Goal: Transaction & Acquisition: Purchase product/service

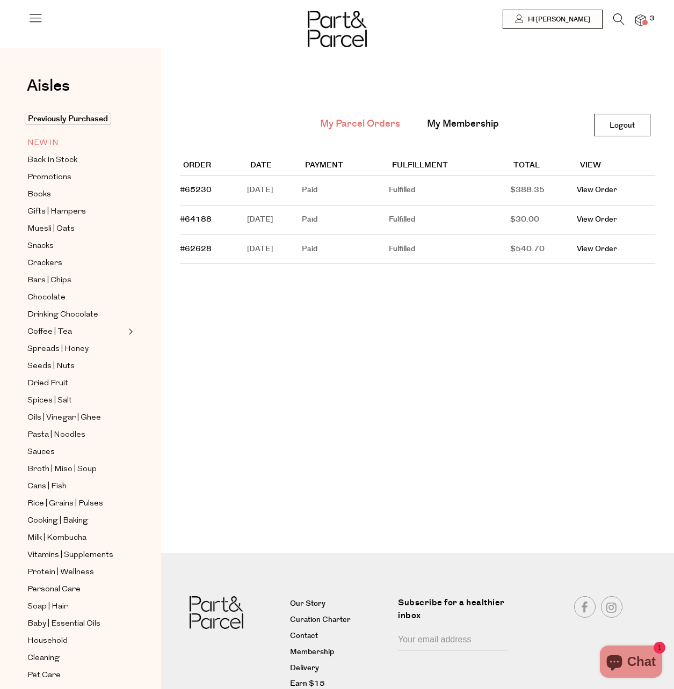
click at [46, 137] on span "NEW IN" at bounding box center [42, 143] width 31 height 13
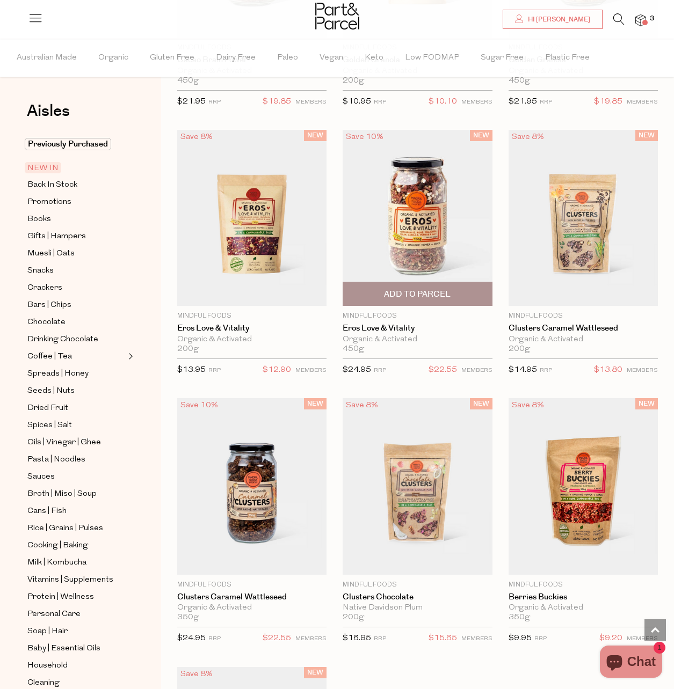
scroll to position [1879, 0]
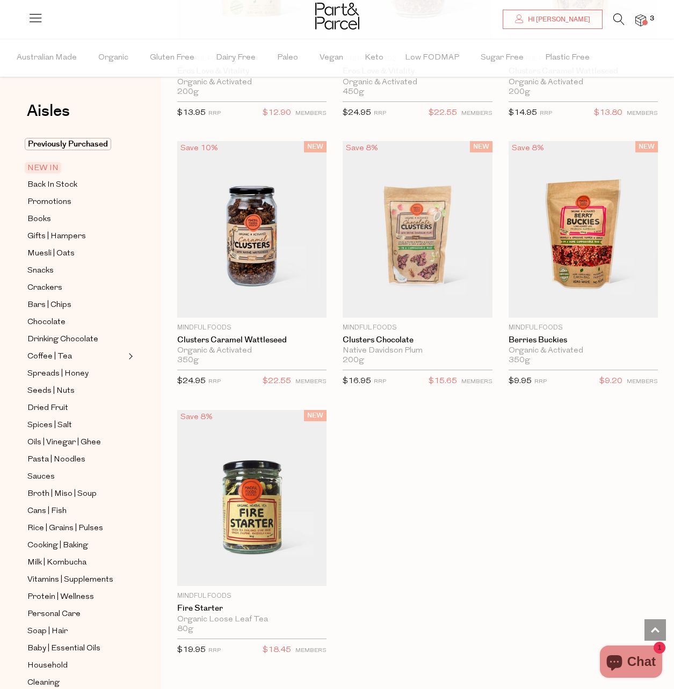
click at [621, 14] on icon at bounding box center [618, 19] width 11 height 12
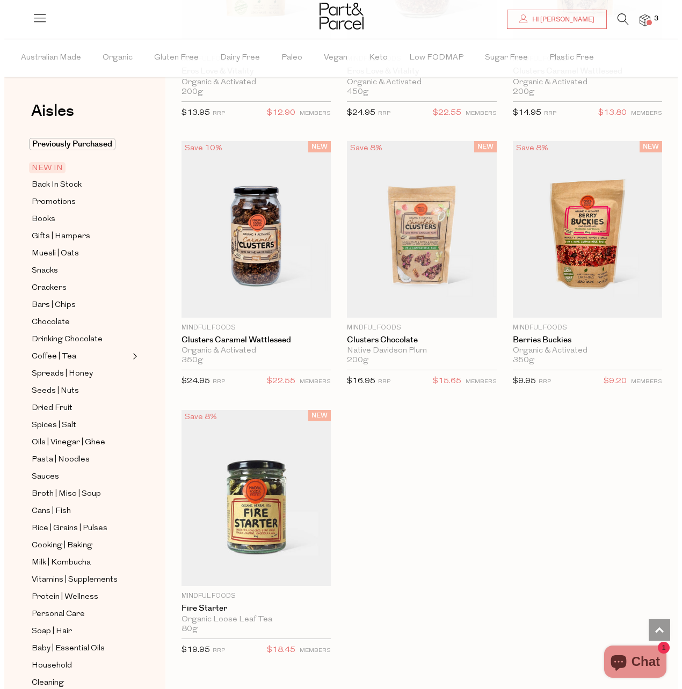
scroll to position [1898, 0]
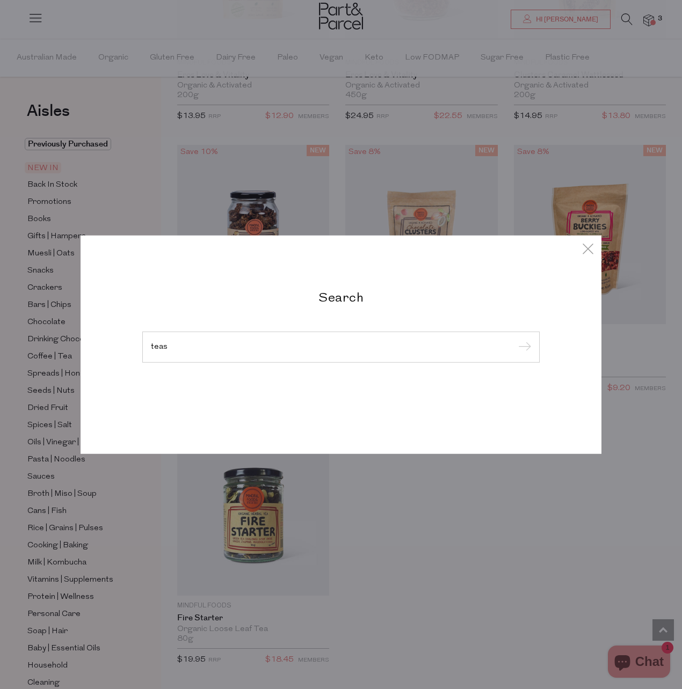
type input "teas"
click at [515, 340] on input "submit" at bounding box center [523, 348] width 16 height 16
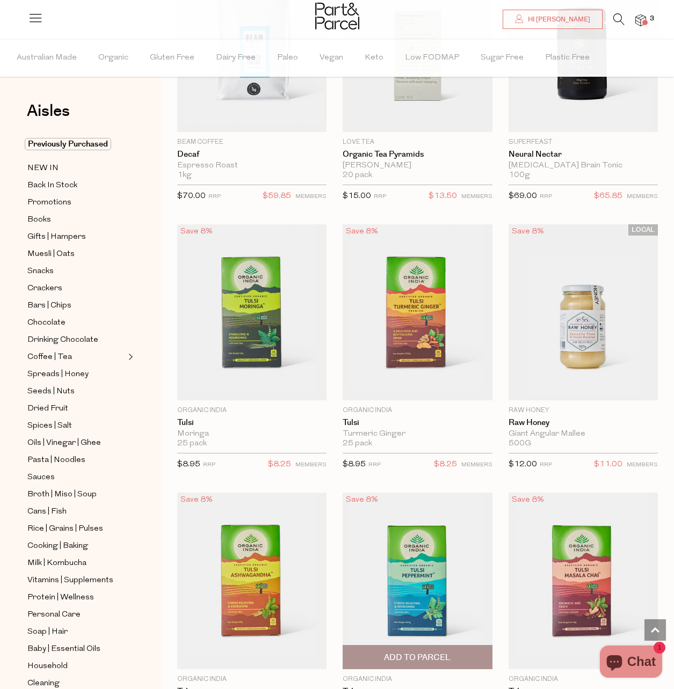
scroll to position [3060, 0]
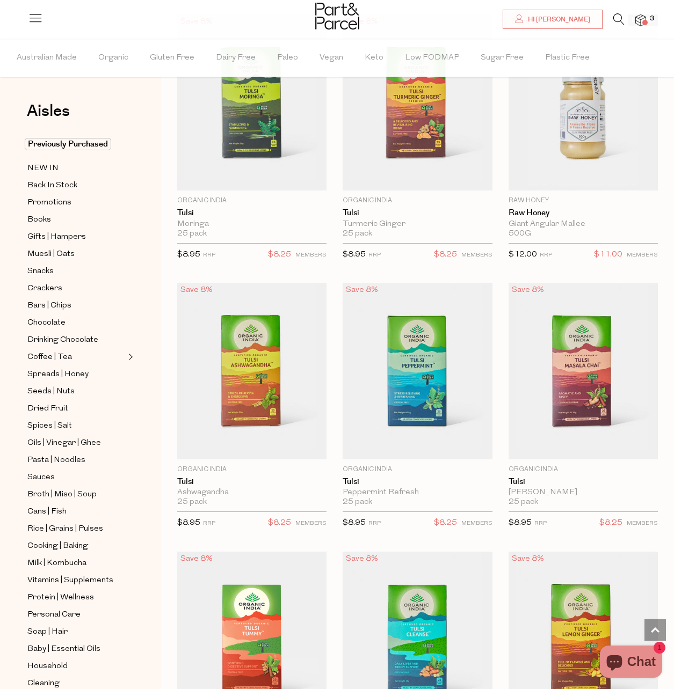
click at [46, 277] on ul "Previously Purchased NEW IN Back In Stock Promotions Books Gifts | Hampers Mues…" at bounding box center [80, 423] width 115 height 570
click at [47, 278] on ul "Previously Purchased NEW IN Back In Stock Promotions Books Gifts | Hampers Mues…" at bounding box center [80, 423] width 115 height 570
